Goal: Task Accomplishment & Management: Use online tool/utility

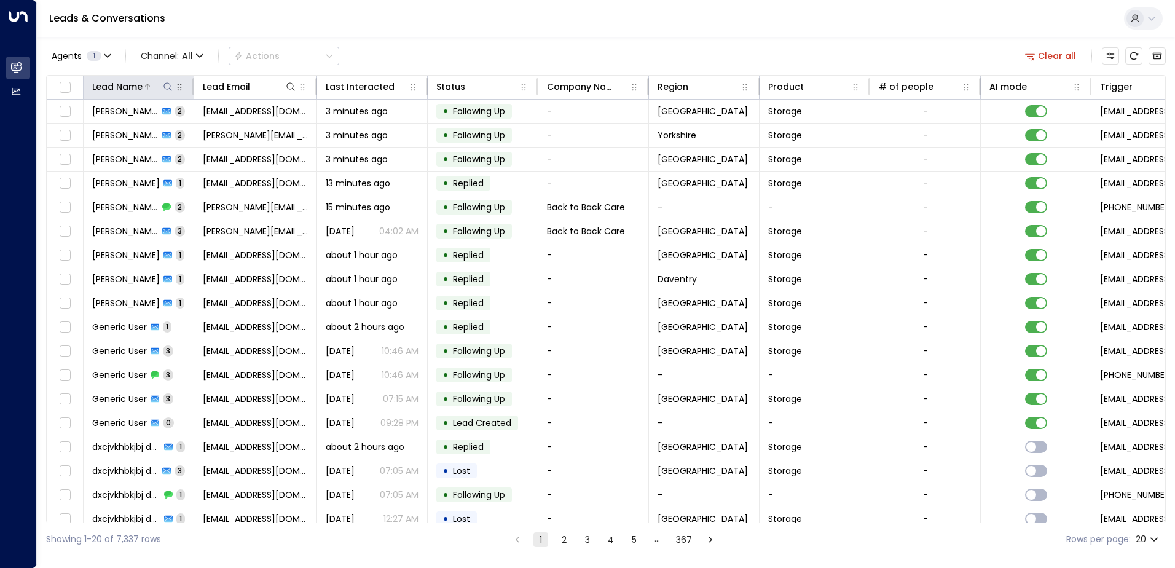
click at [166, 84] on icon at bounding box center [168, 87] width 10 height 10
type input "*****"
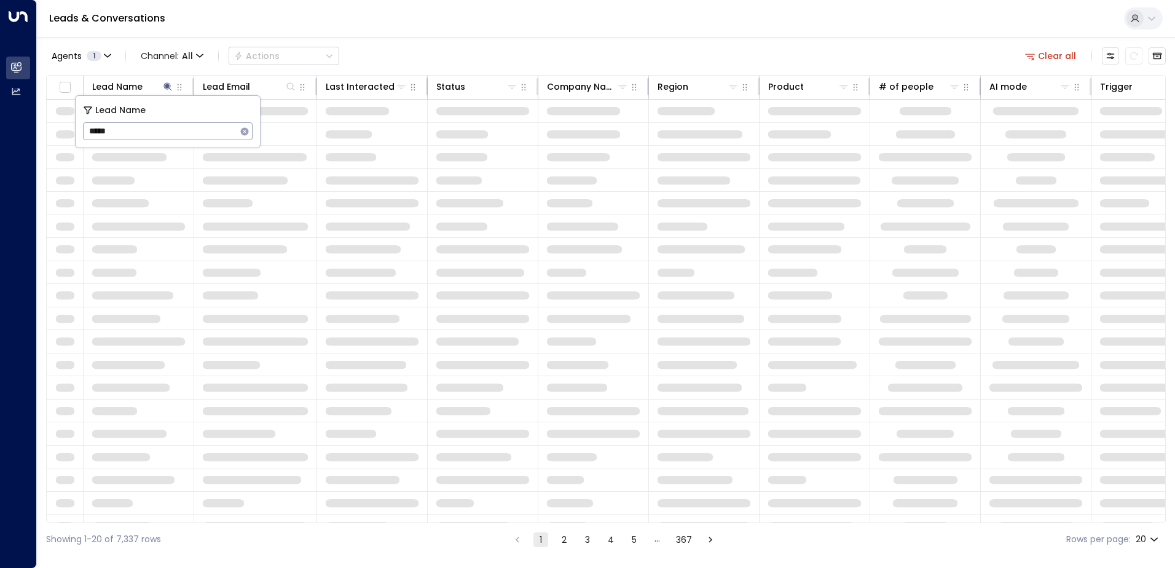
click at [438, 42] on div "Agents 1 Channel: All Actions Clear all Lead Name Lead Email Last Interacted St…" at bounding box center [606, 296] width 1120 height 519
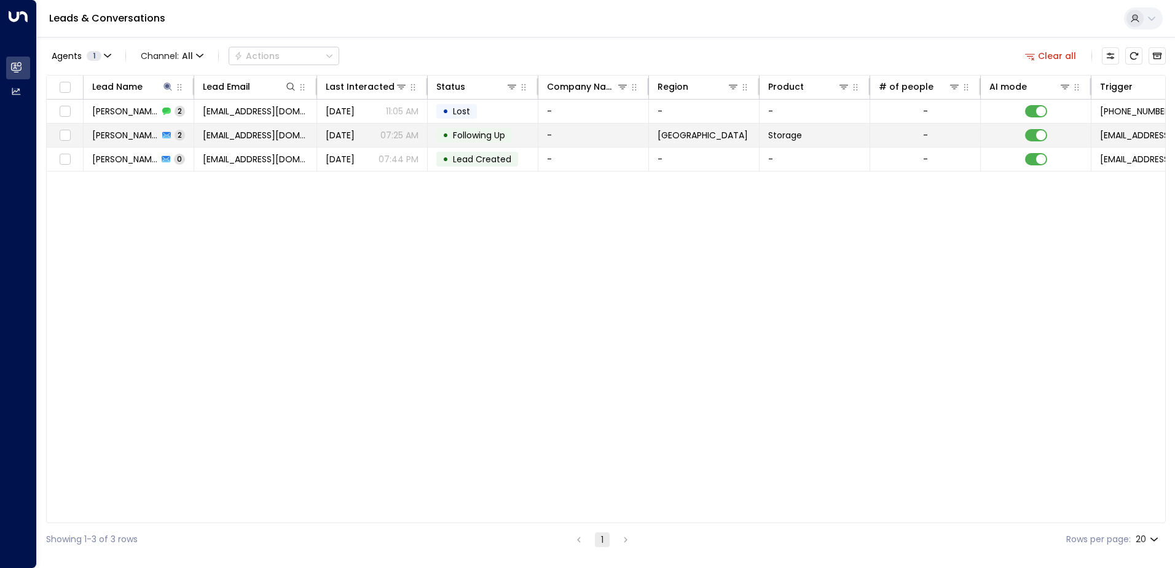
click at [108, 138] on span "[PERSON_NAME]" at bounding box center [125, 135] width 66 height 12
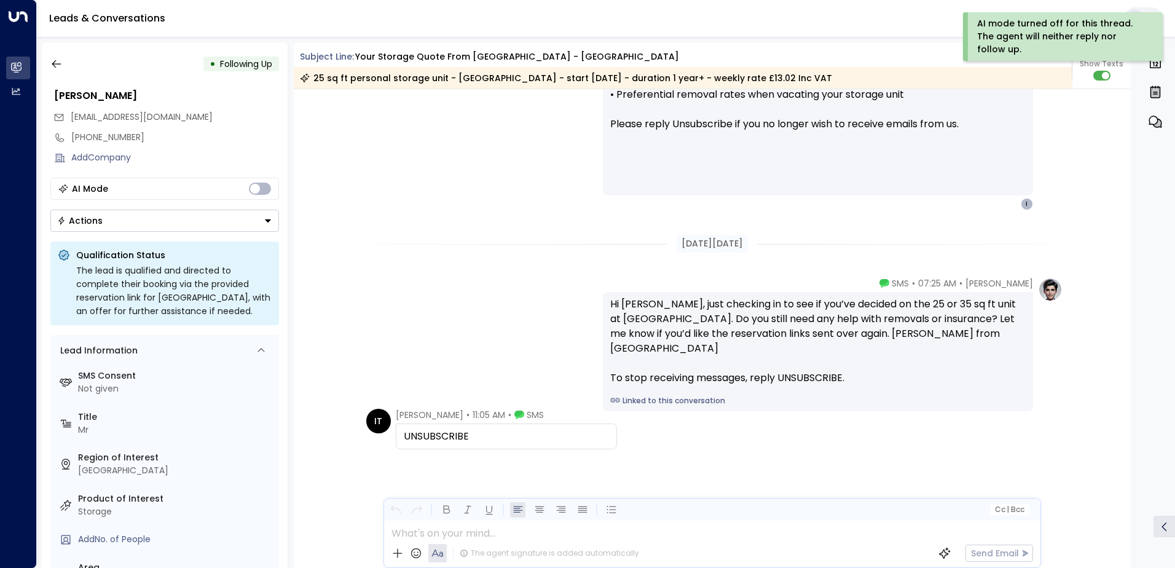
scroll to position [1170, 0]
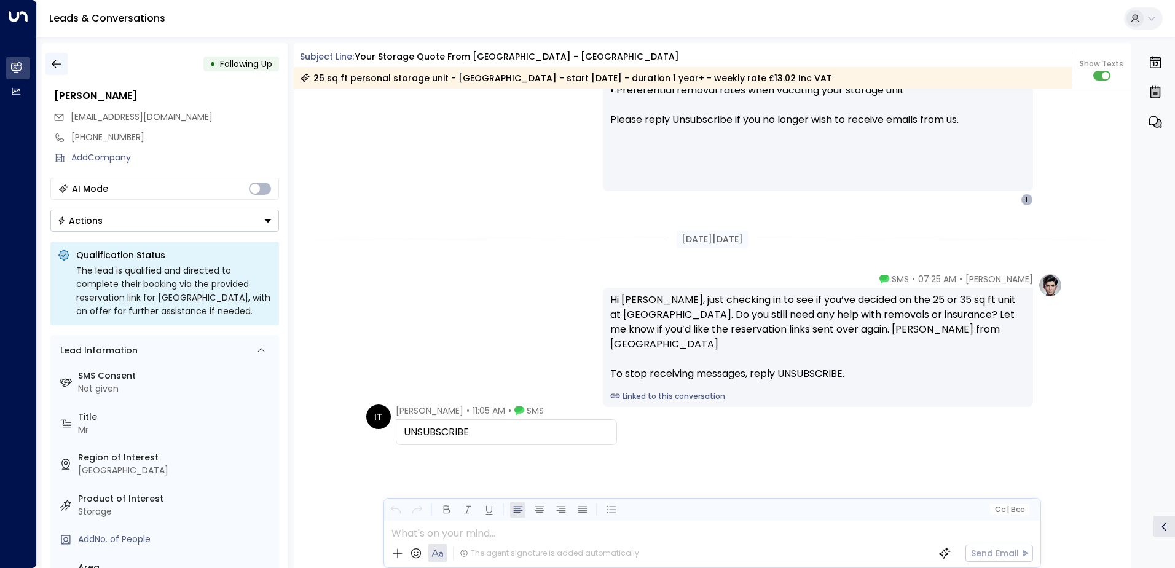
click at [60, 68] on icon "button" at bounding box center [56, 64] width 12 height 12
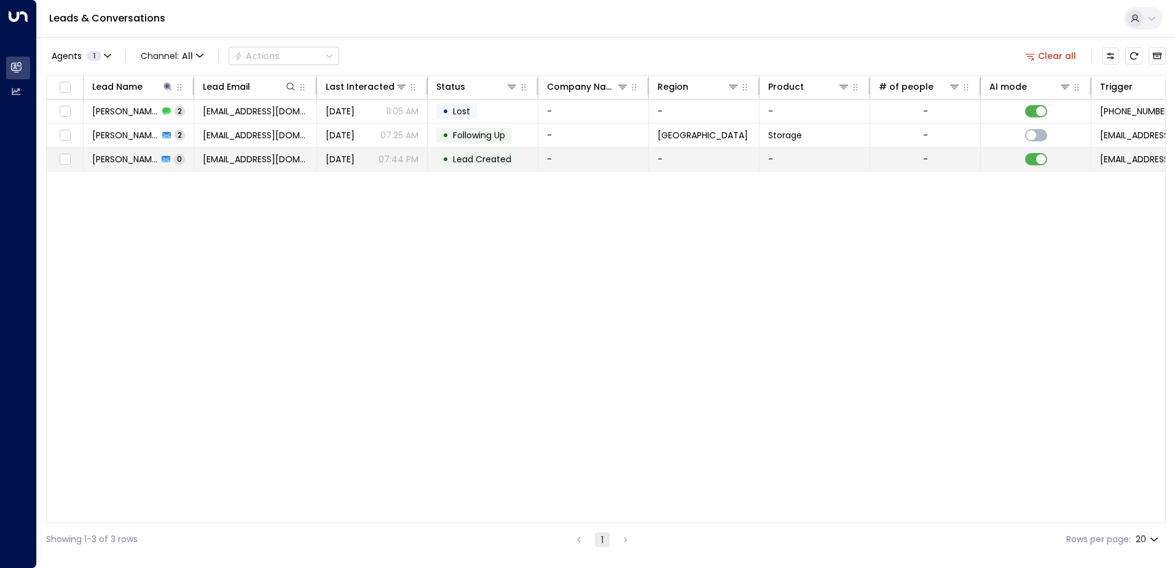
click at [113, 155] on span "[PERSON_NAME]" at bounding box center [125, 159] width 66 height 12
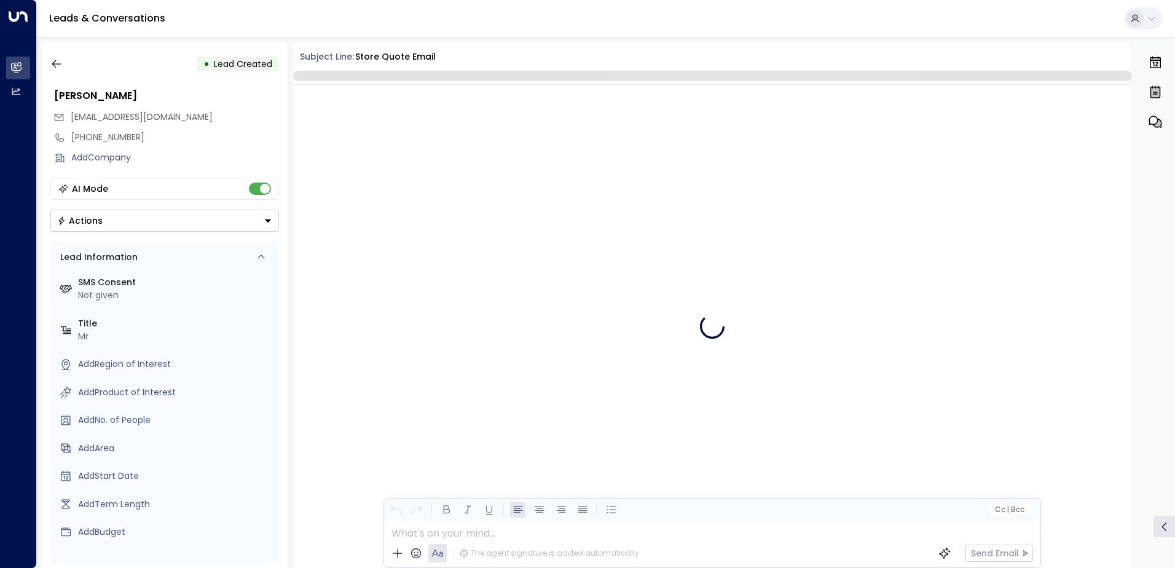
scroll to position [299, 0]
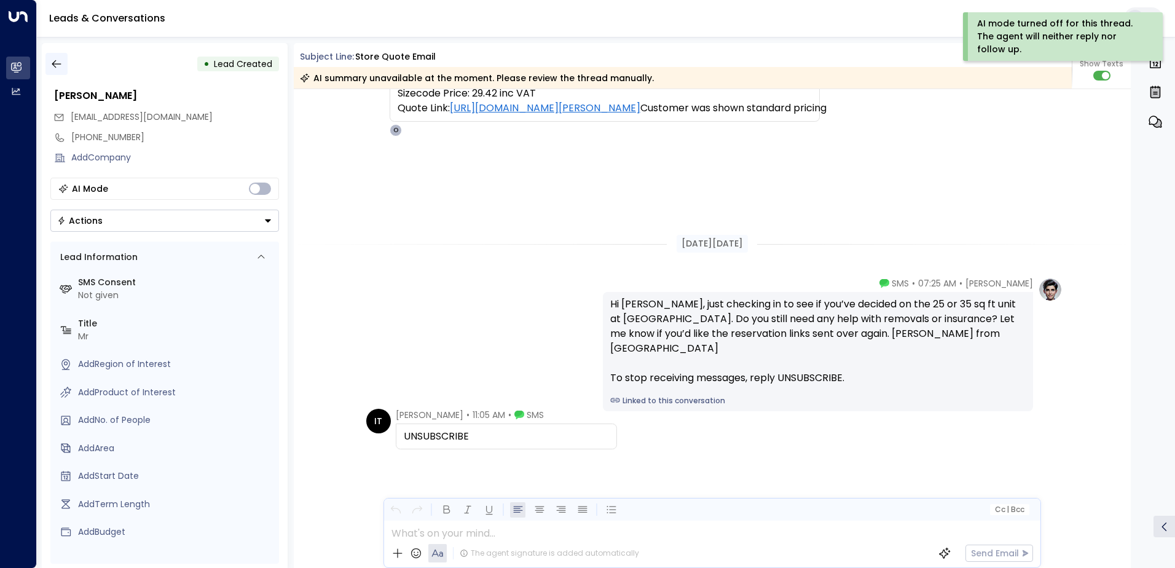
click at [58, 70] on button "button" at bounding box center [56, 64] width 22 height 22
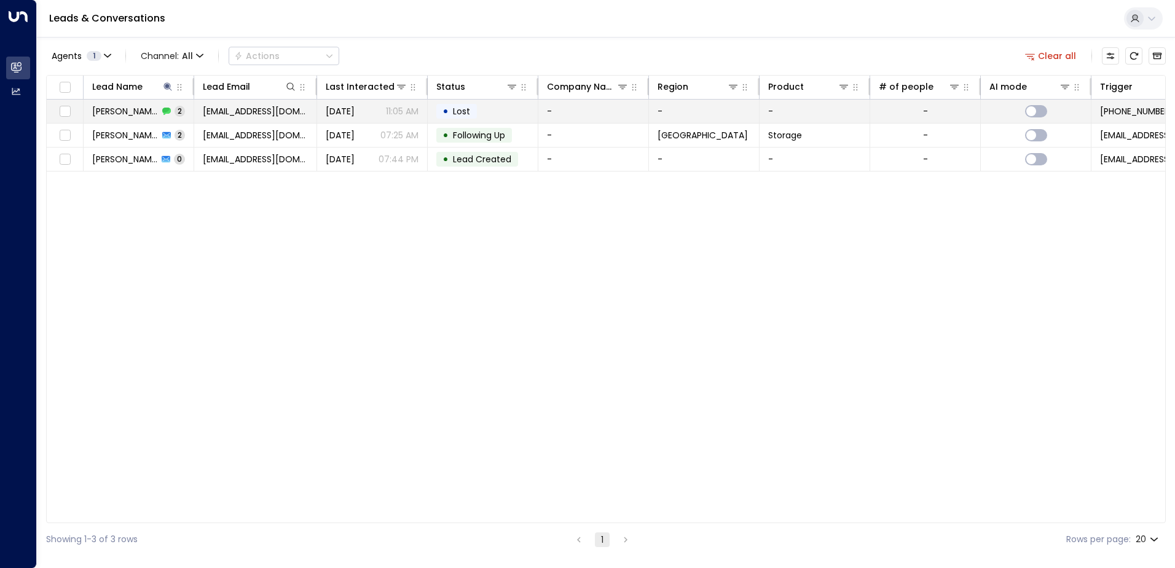
click at [130, 112] on span "[PERSON_NAME]" at bounding box center [125, 111] width 66 height 12
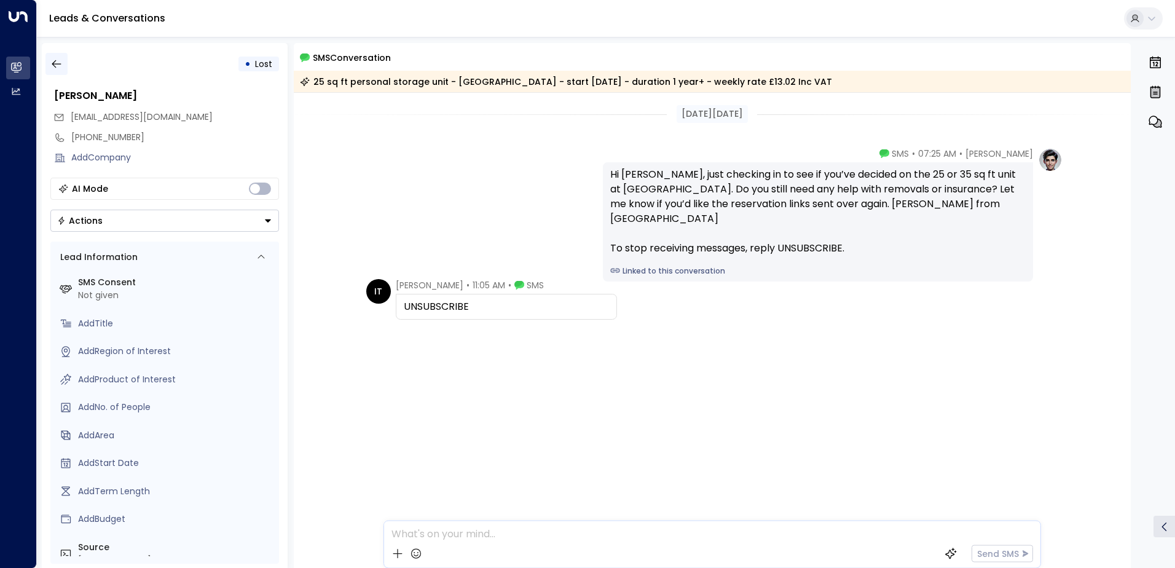
click at [62, 65] on icon "button" at bounding box center [56, 64] width 12 height 12
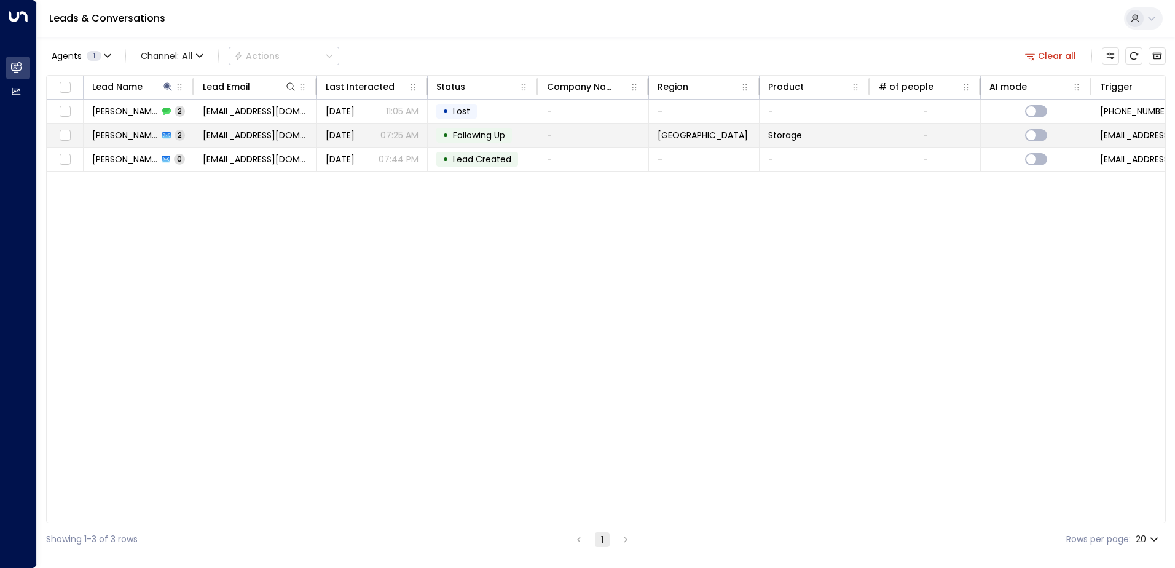
click at [128, 134] on span "[PERSON_NAME]" at bounding box center [125, 135] width 66 height 12
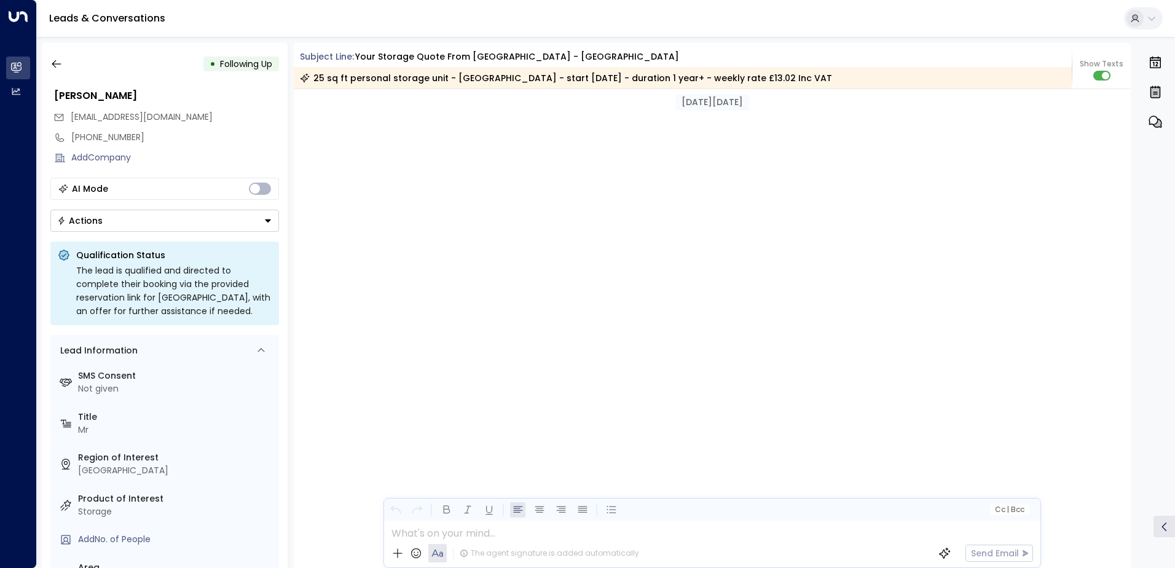
scroll to position [1143, 0]
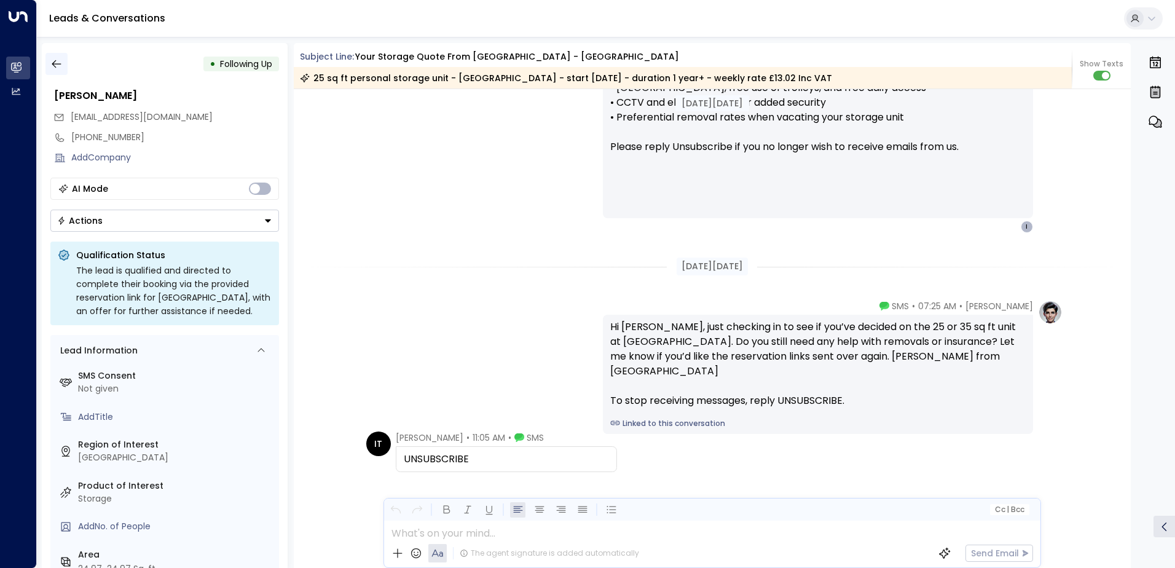
click at [57, 57] on button "button" at bounding box center [56, 64] width 22 height 22
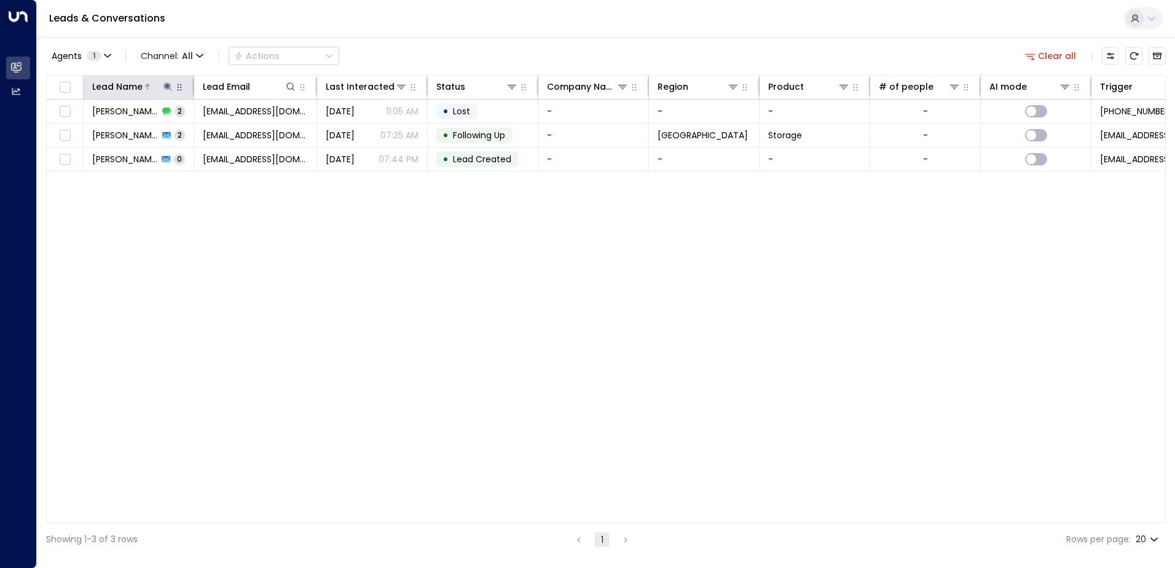
click at [164, 85] on icon at bounding box center [168, 87] width 10 height 10
click at [245, 132] on icon "button" at bounding box center [245, 132] width 10 height 10
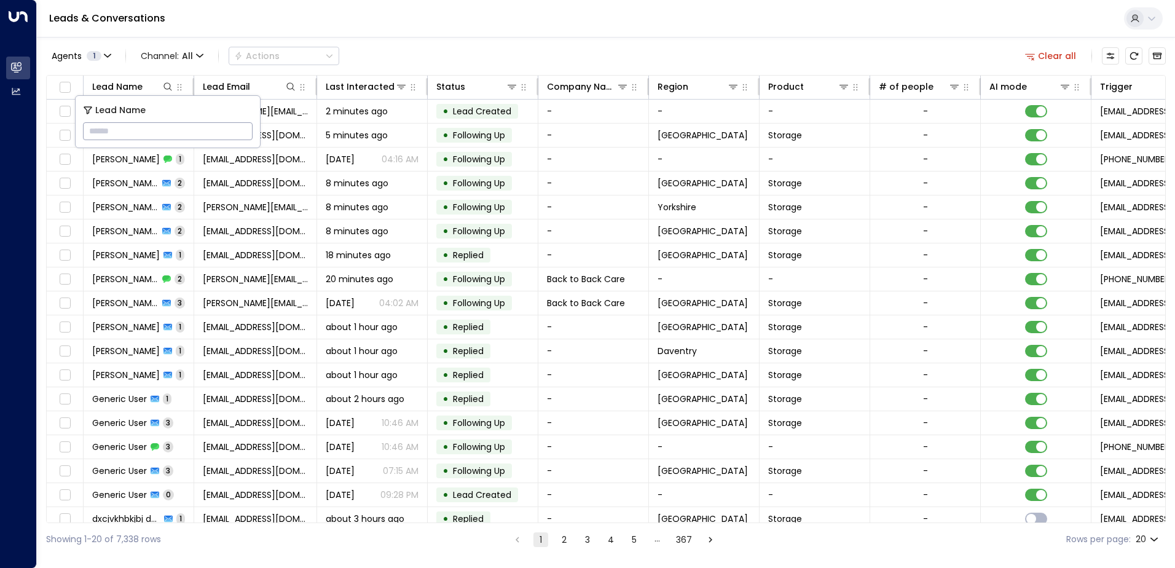
click at [145, 137] on input "text" at bounding box center [168, 131] width 170 height 23
type input "******"
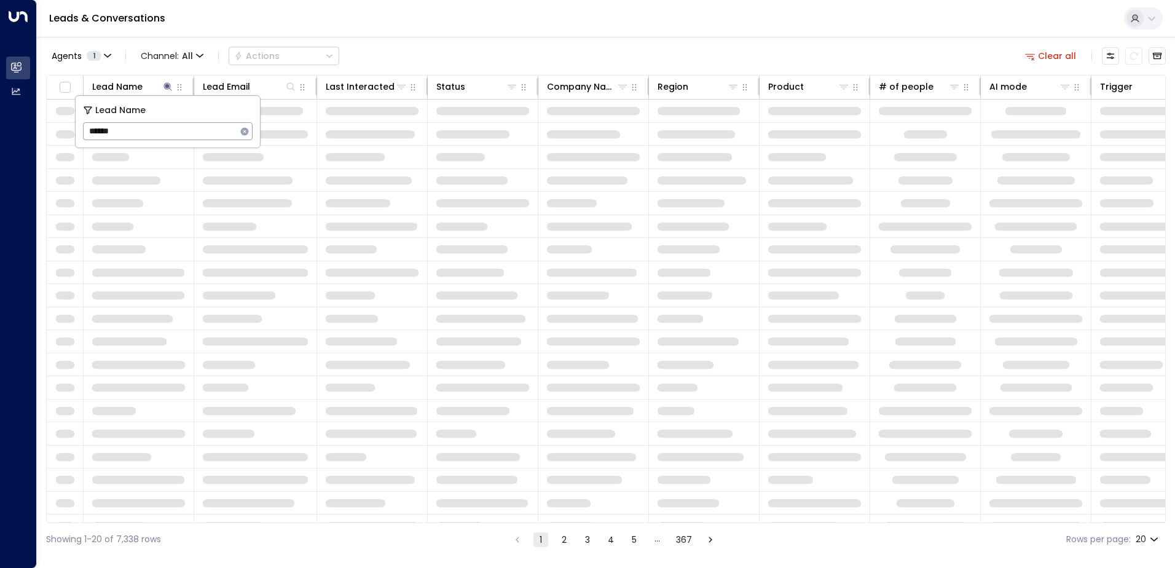
click at [566, 38] on div "Agents 1 Channel: All Actions Clear all Lead Name Lead Email Last Interacted St…" at bounding box center [606, 296] width 1120 height 519
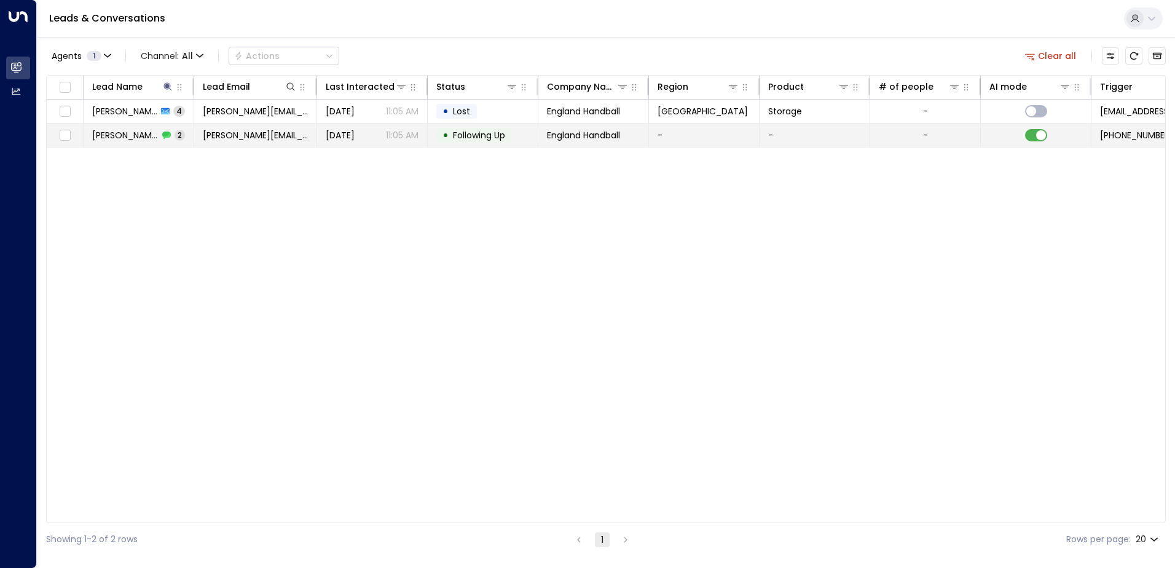
click at [131, 135] on span "[PERSON_NAME]" at bounding box center [125, 135] width 66 height 12
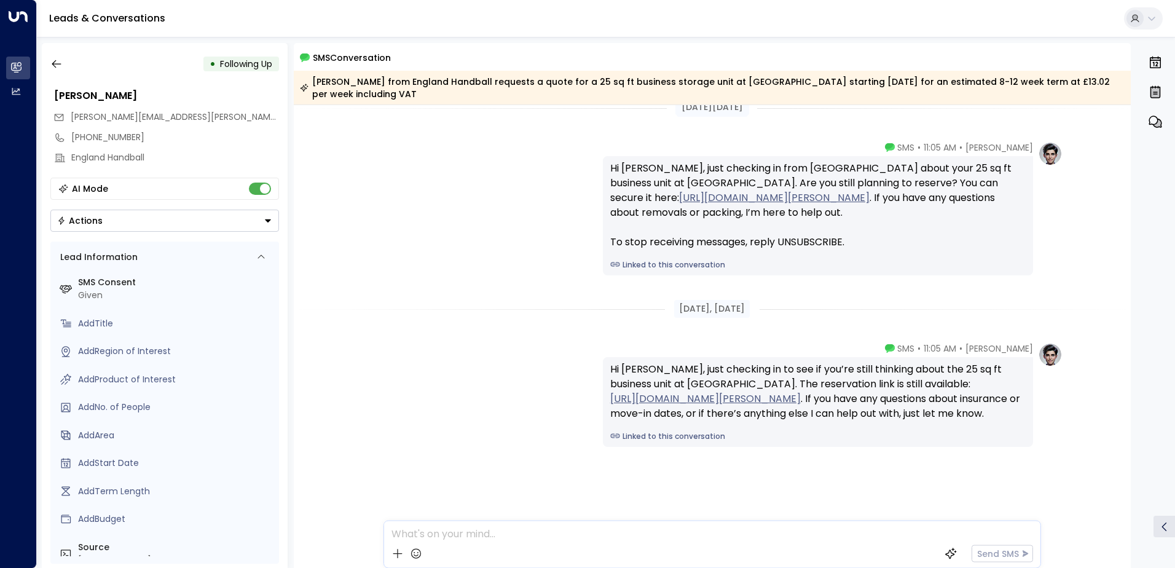
scroll to position [35, 0]
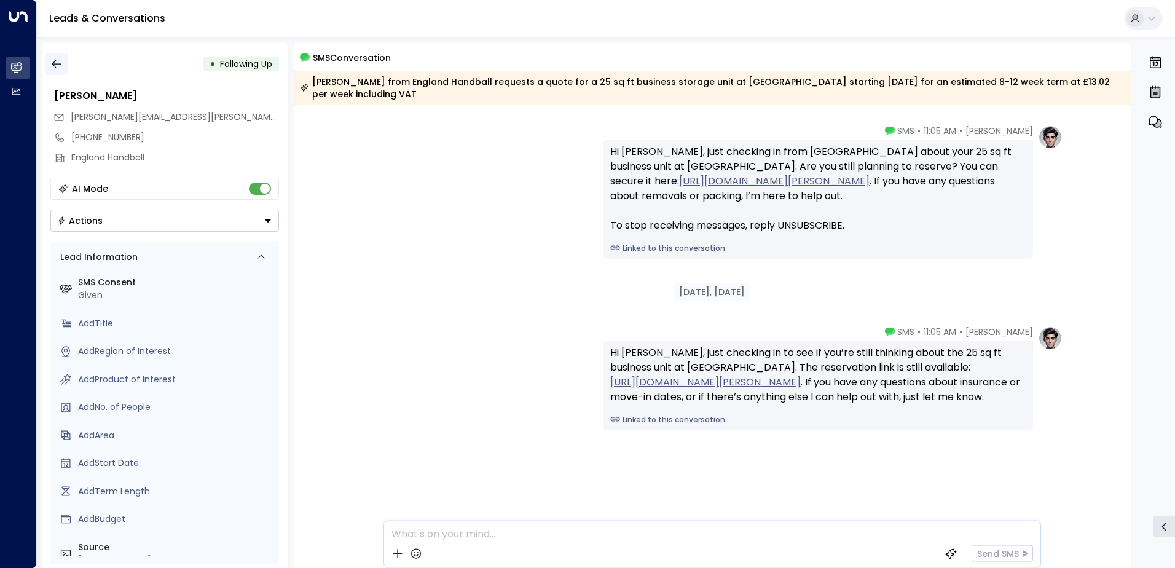
click at [55, 61] on icon "button" at bounding box center [56, 64] width 9 height 8
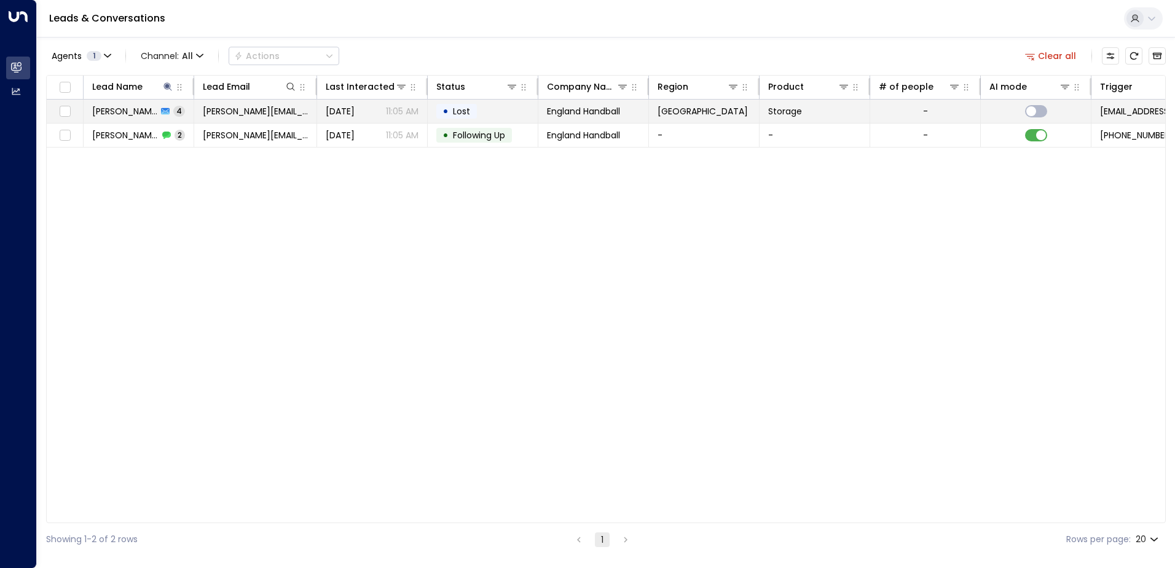
click at [113, 112] on span "[PERSON_NAME]" at bounding box center [124, 111] width 65 height 12
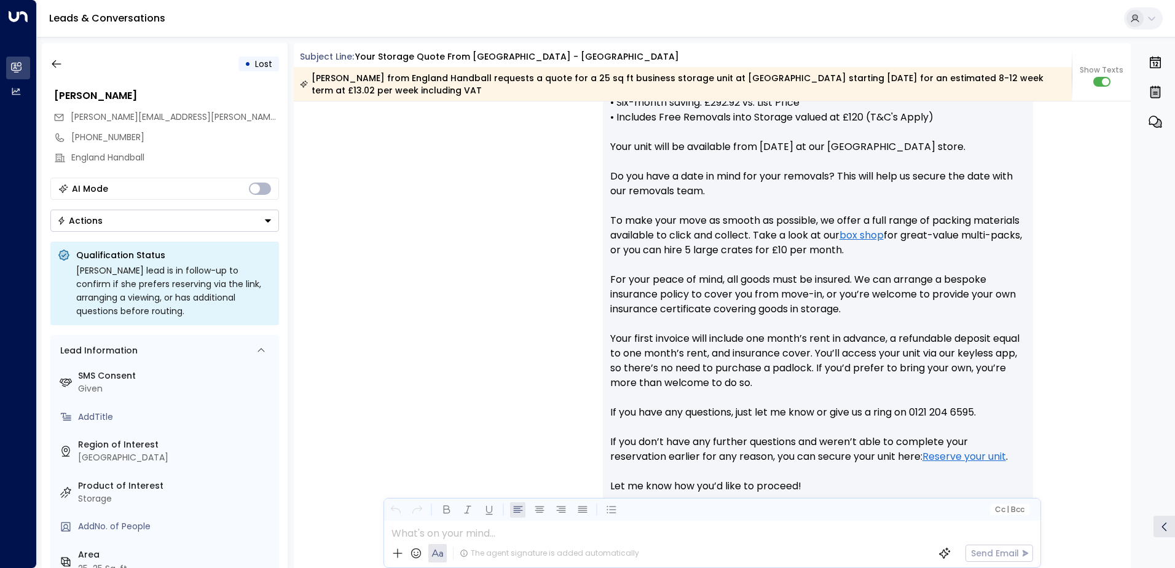
scroll to position [468, 0]
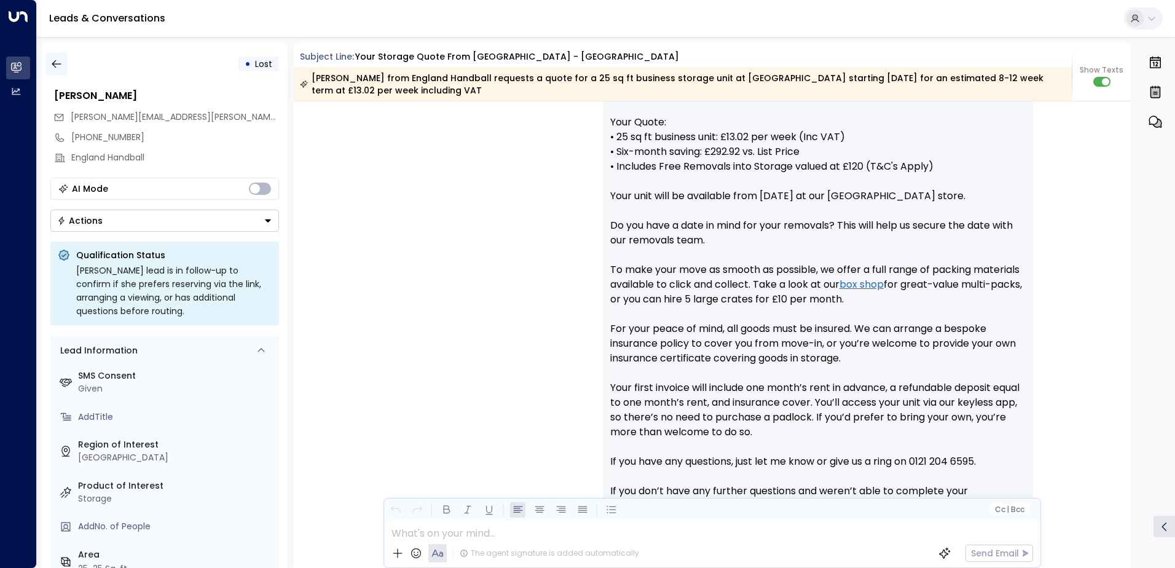
click at [53, 66] on icon "button" at bounding box center [56, 64] width 9 height 8
